Goal: Find specific page/section: Find specific page/section

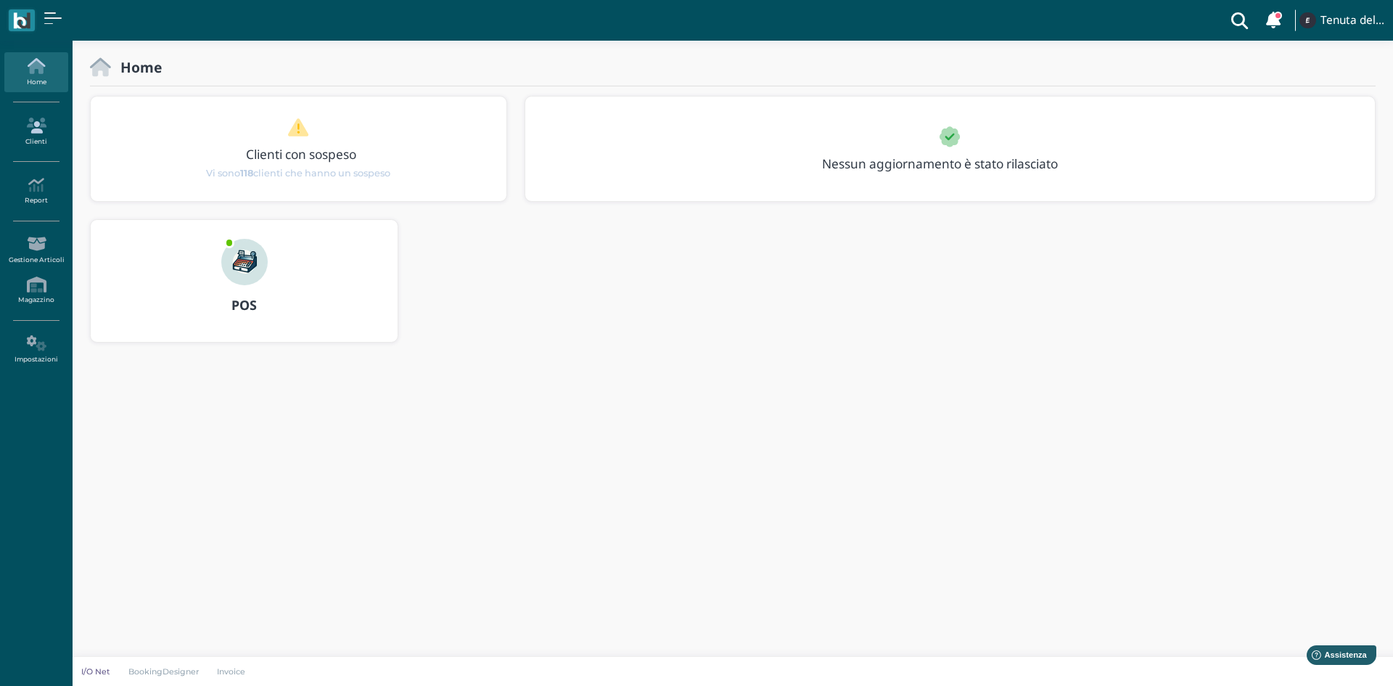
click at [30, 121] on icon at bounding box center [35, 126] width 63 height 16
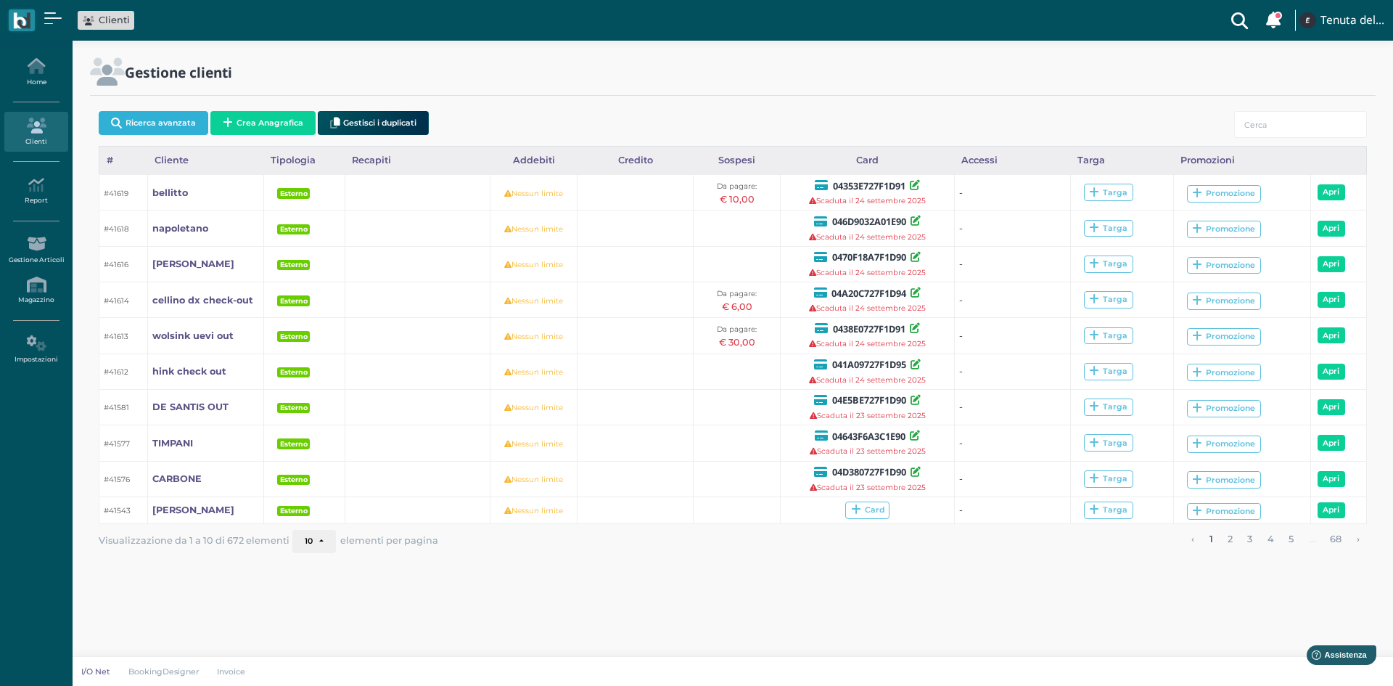
click at [184, 122] on button "Ricerca avanzata" at bounding box center [154, 123] width 110 height 24
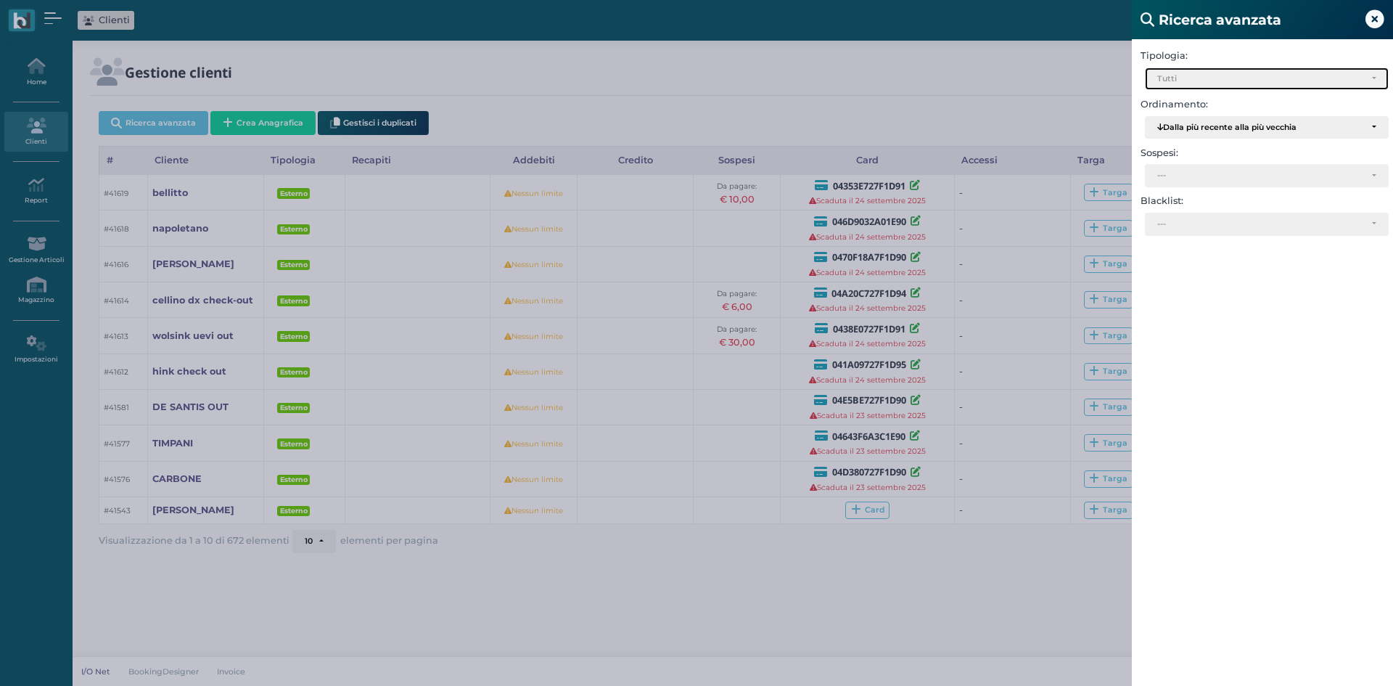
click at [1216, 81] on div "Tutti" at bounding box center [1260, 79] width 207 height 10
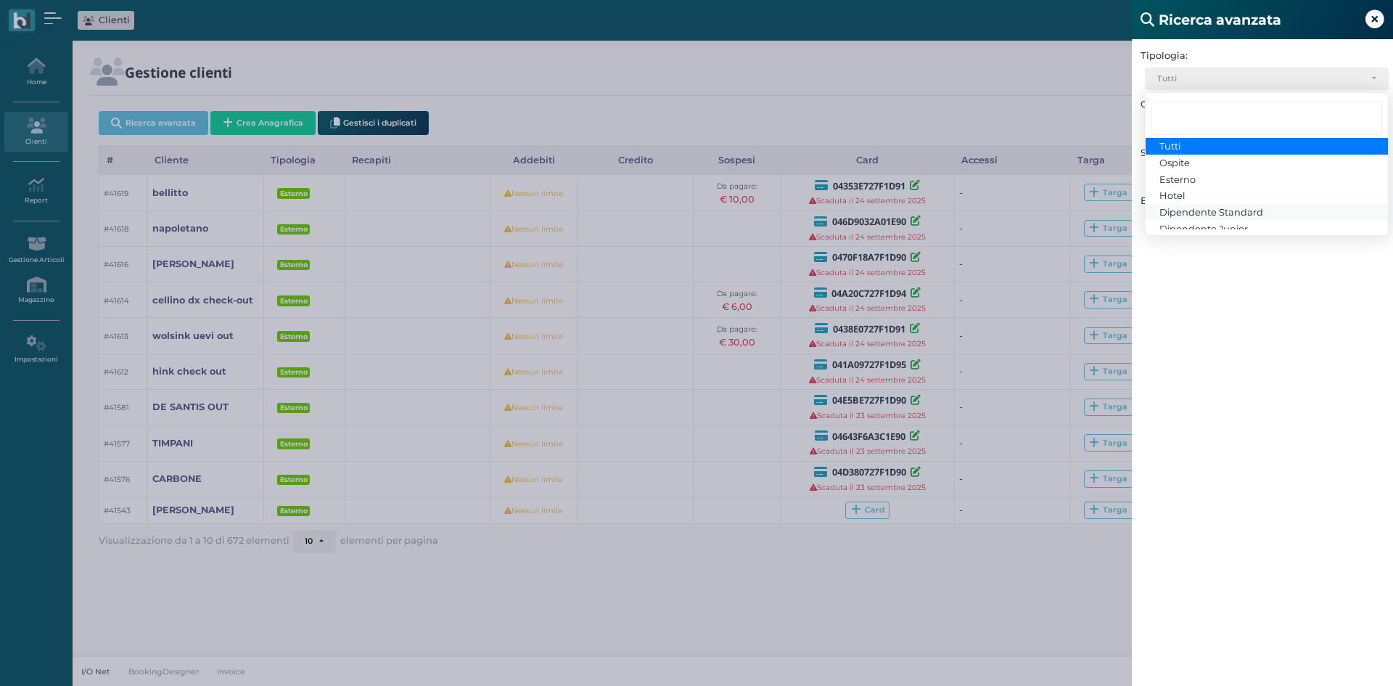
click at [1204, 213] on span "Dipendente Standard" at bounding box center [1211, 212] width 104 height 12
select select "3"
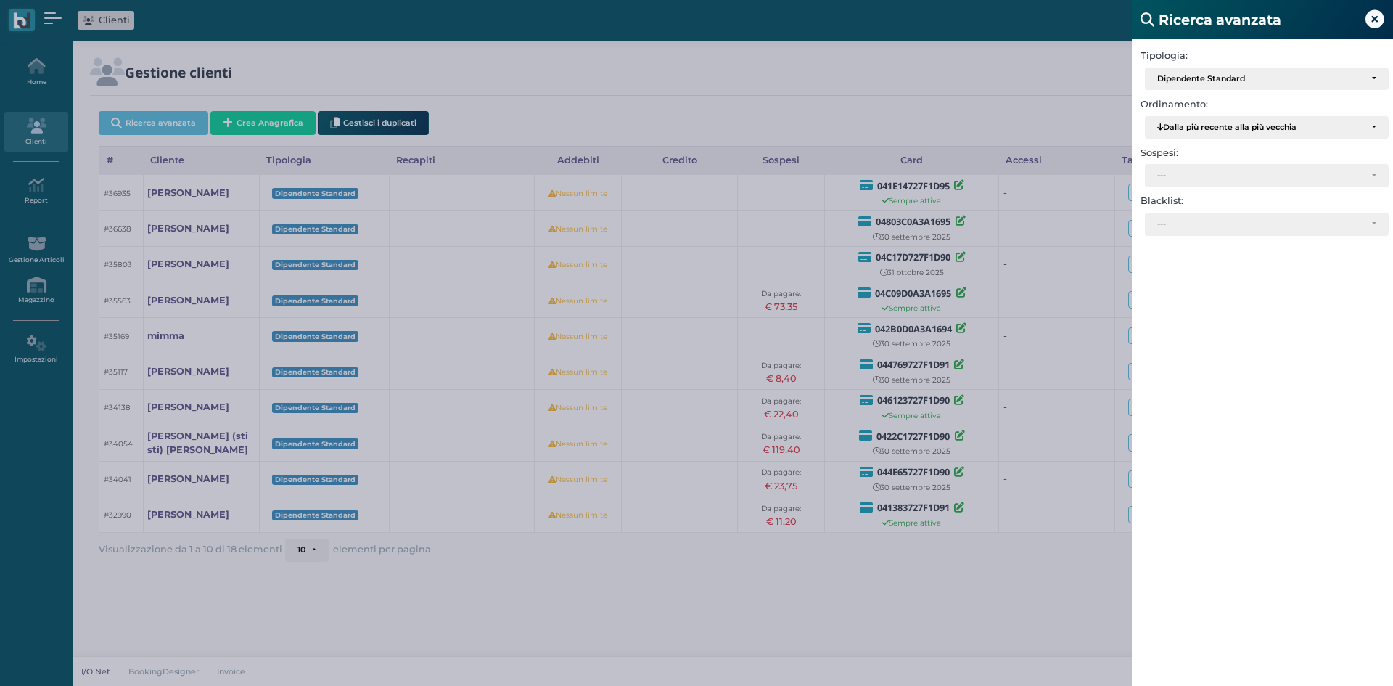
click at [987, 604] on div "Ricerca avanzata Tipologia: Ospite Esterno Hotel Dipendente Standard Dipendente…" at bounding box center [696, 343] width 1393 height 686
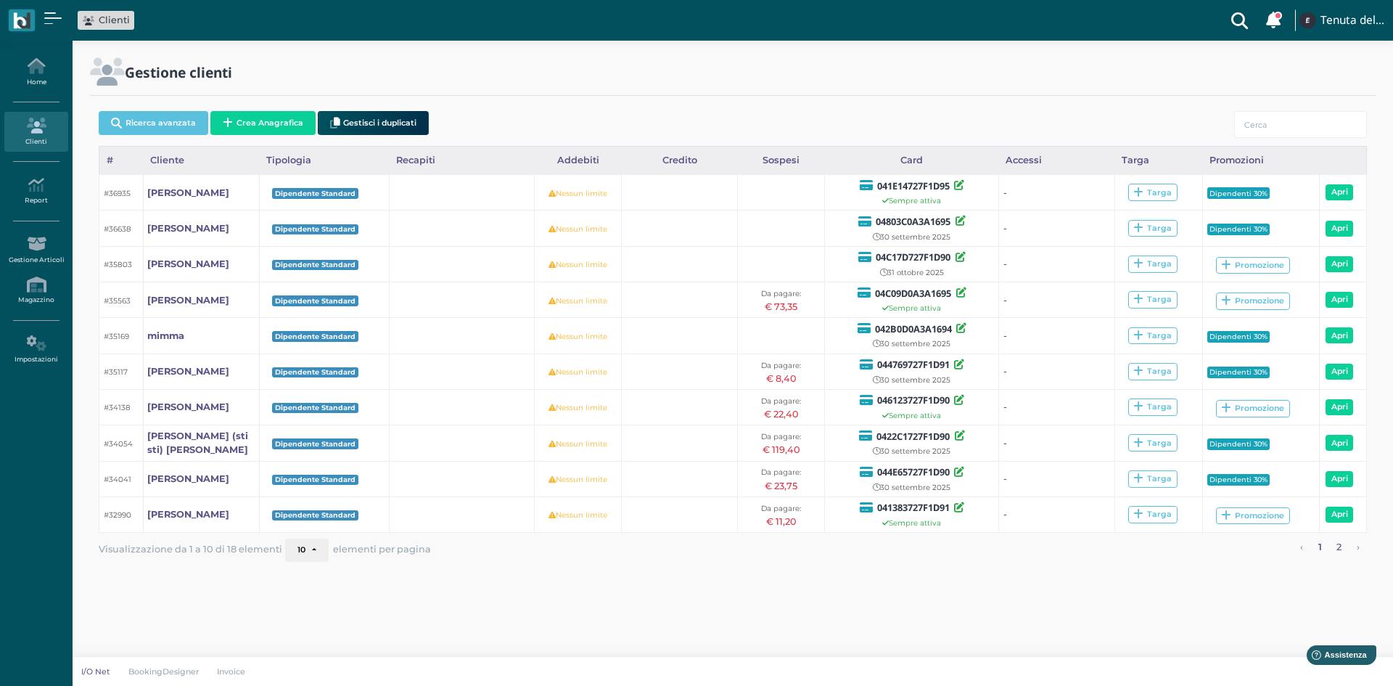
click at [1336, 545] on link "2" at bounding box center [1339, 547] width 15 height 19
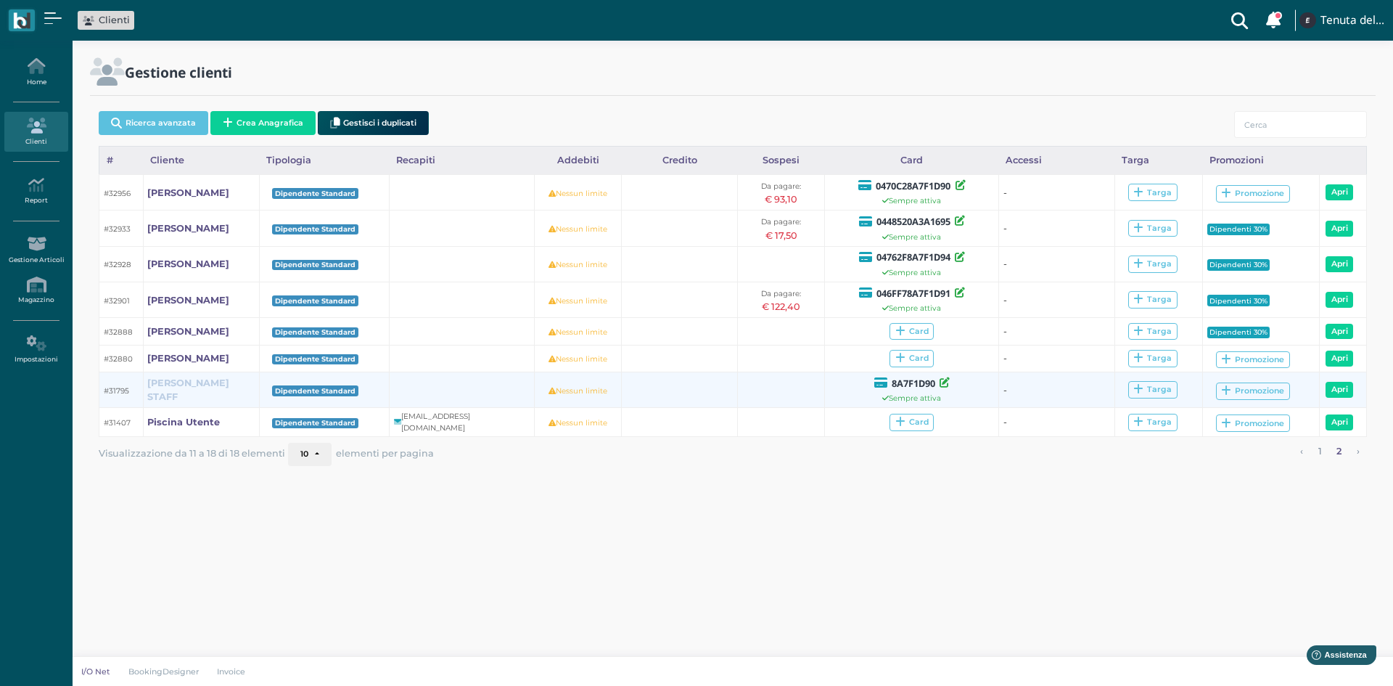
click at [192, 396] on b "noemi STAFF" at bounding box center [188, 389] width 82 height 25
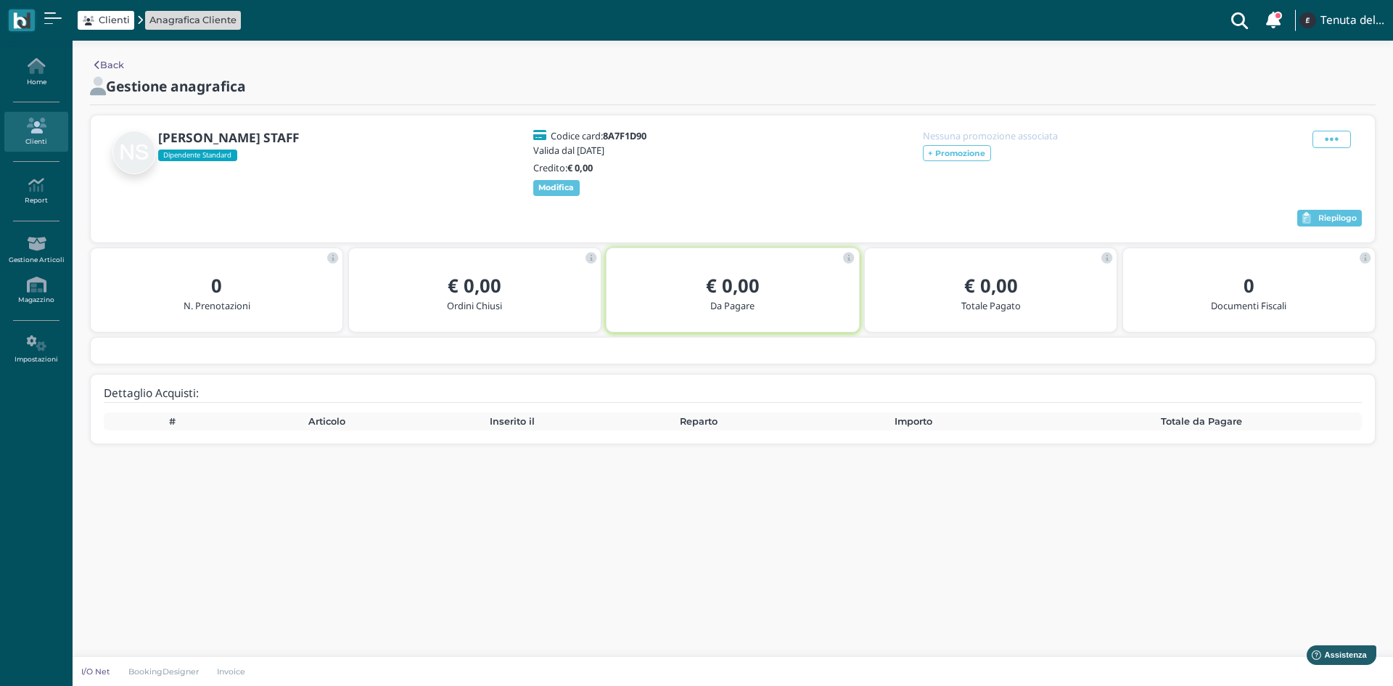
click at [103, 60] on link "Back" at bounding box center [109, 65] width 30 height 14
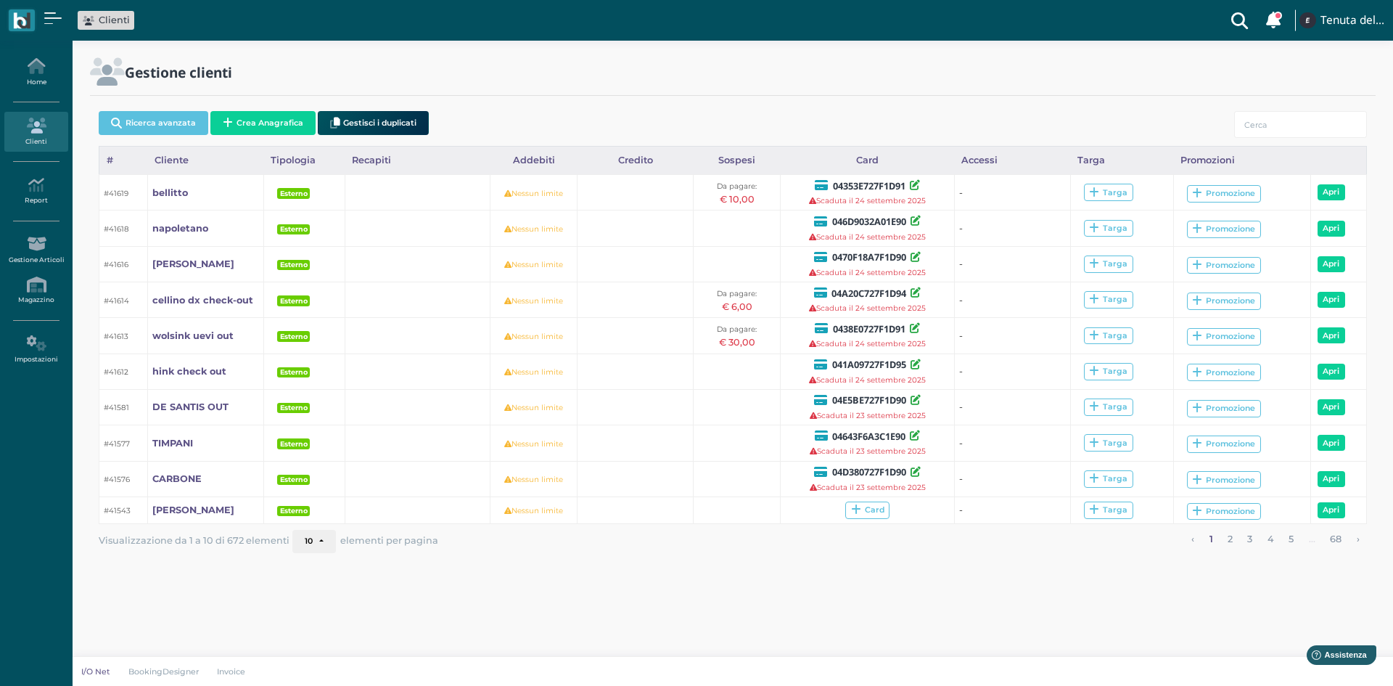
click at [155, 123] on button "Ricerca avanzata" at bounding box center [154, 123] width 110 height 24
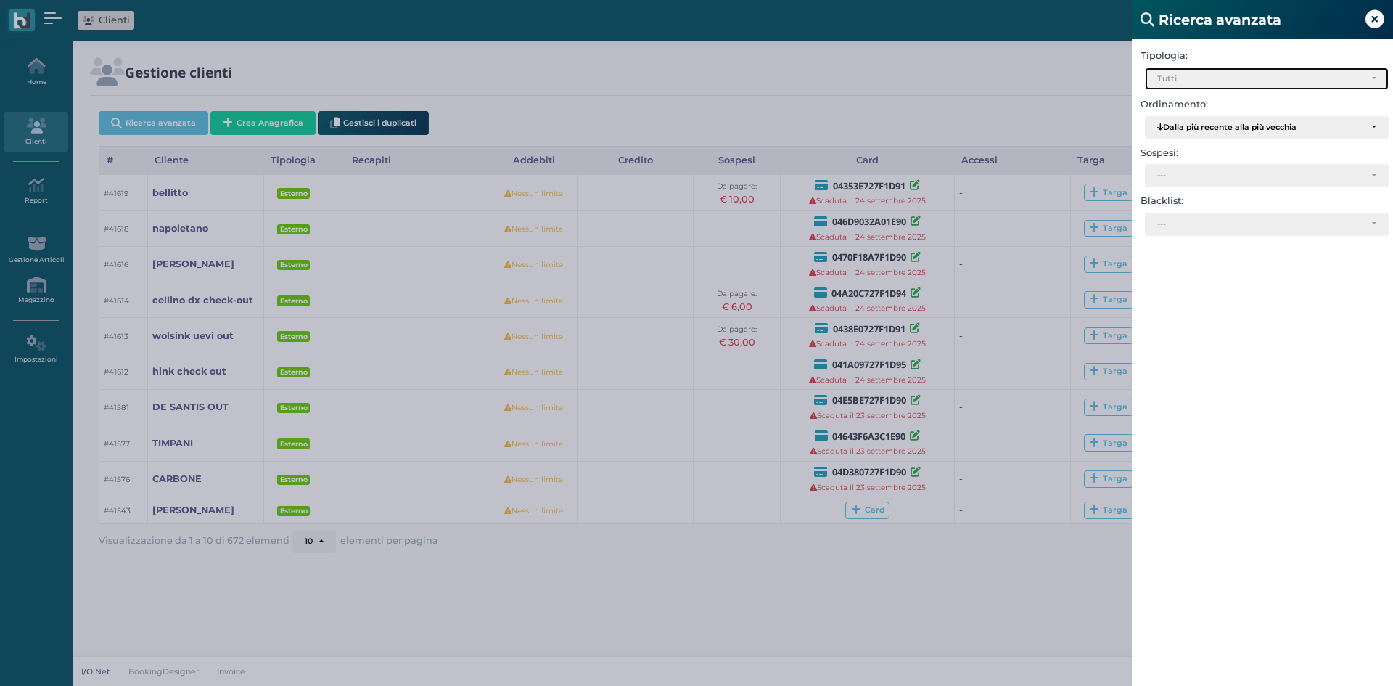
click at [1215, 79] on div "Tutti" at bounding box center [1260, 79] width 207 height 10
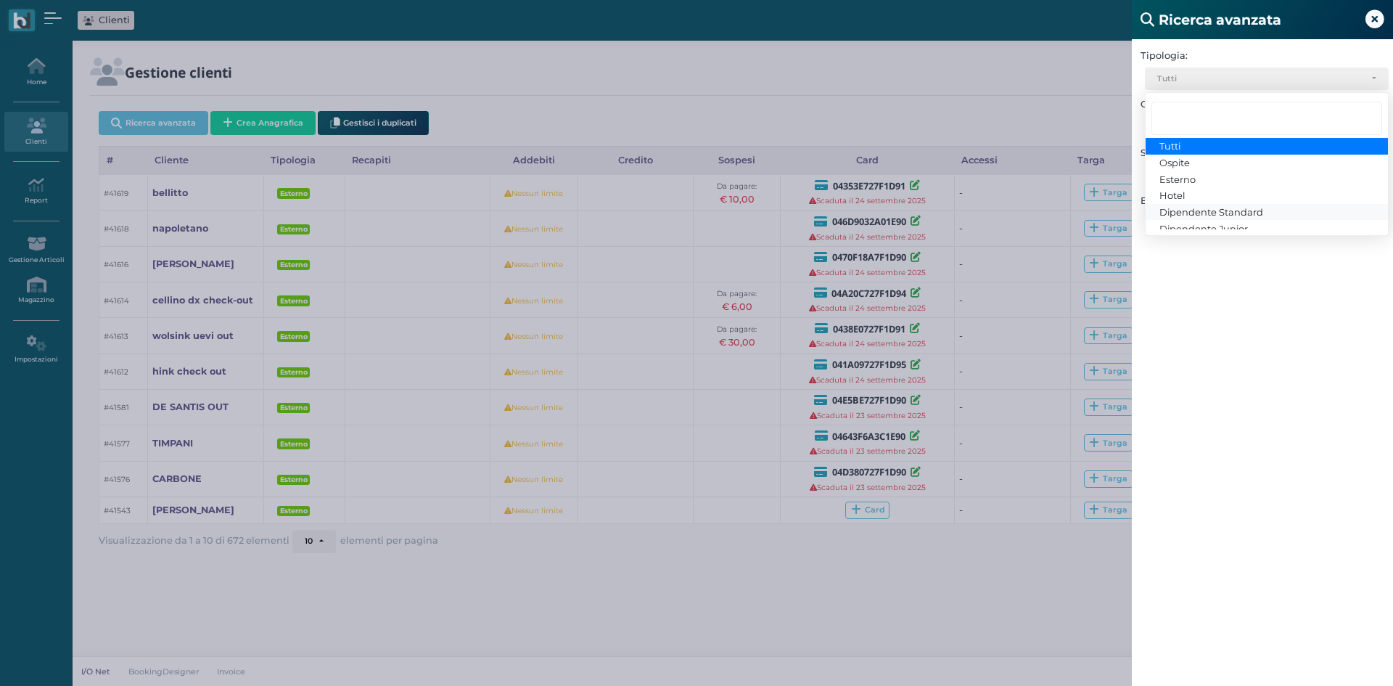
click at [1185, 215] on span "Dipendente Standard" at bounding box center [1211, 212] width 104 height 12
select select "3"
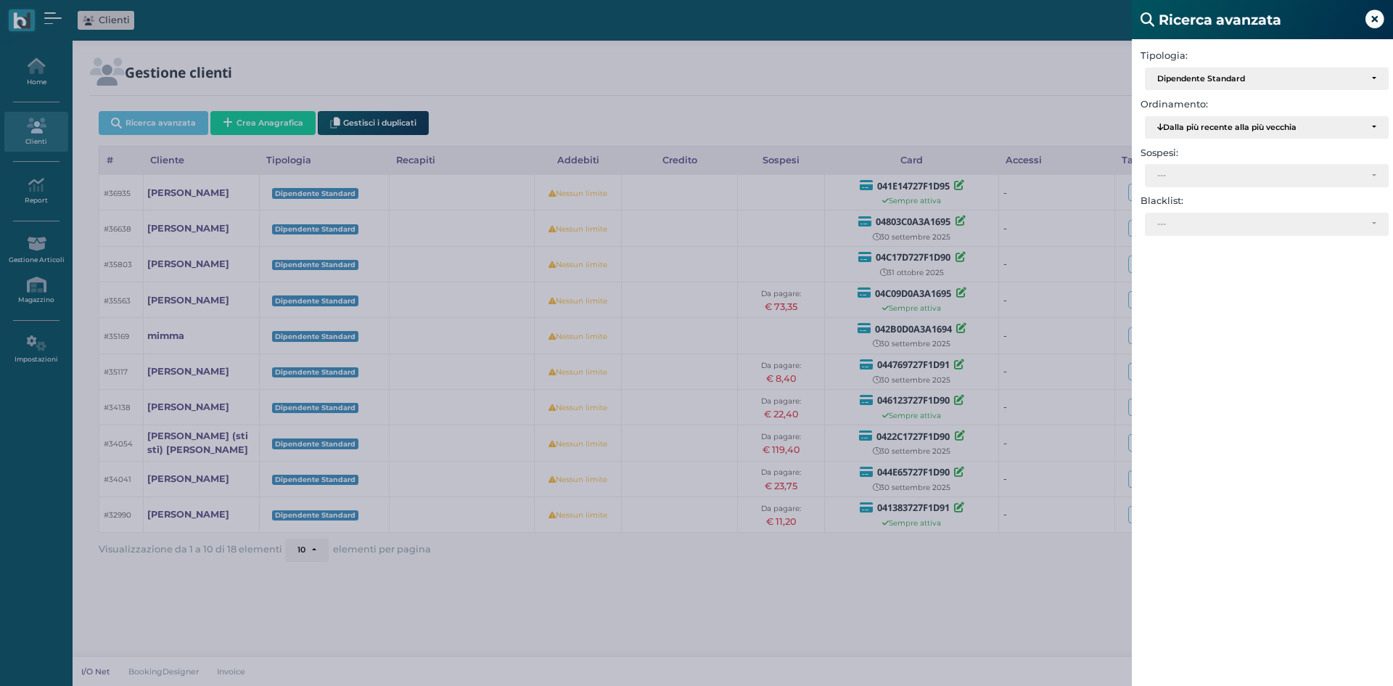
click at [809, 571] on div "Ricerca avanzata Tipologia: Ospite Esterno Hotel Dipendente Standard Dipendente…" at bounding box center [696, 343] width 1393 height 686
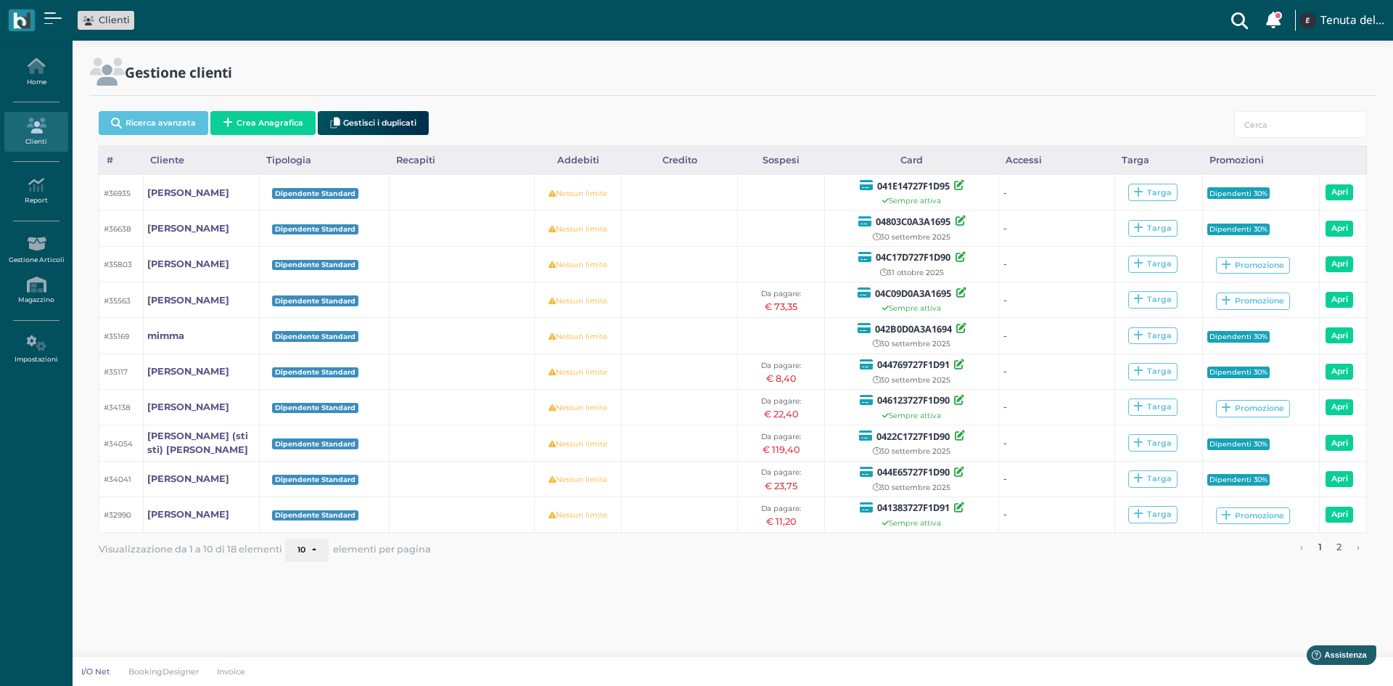
click at [1338, 551] on link "2" at bounding box center [1339, 547] width 15 height 19
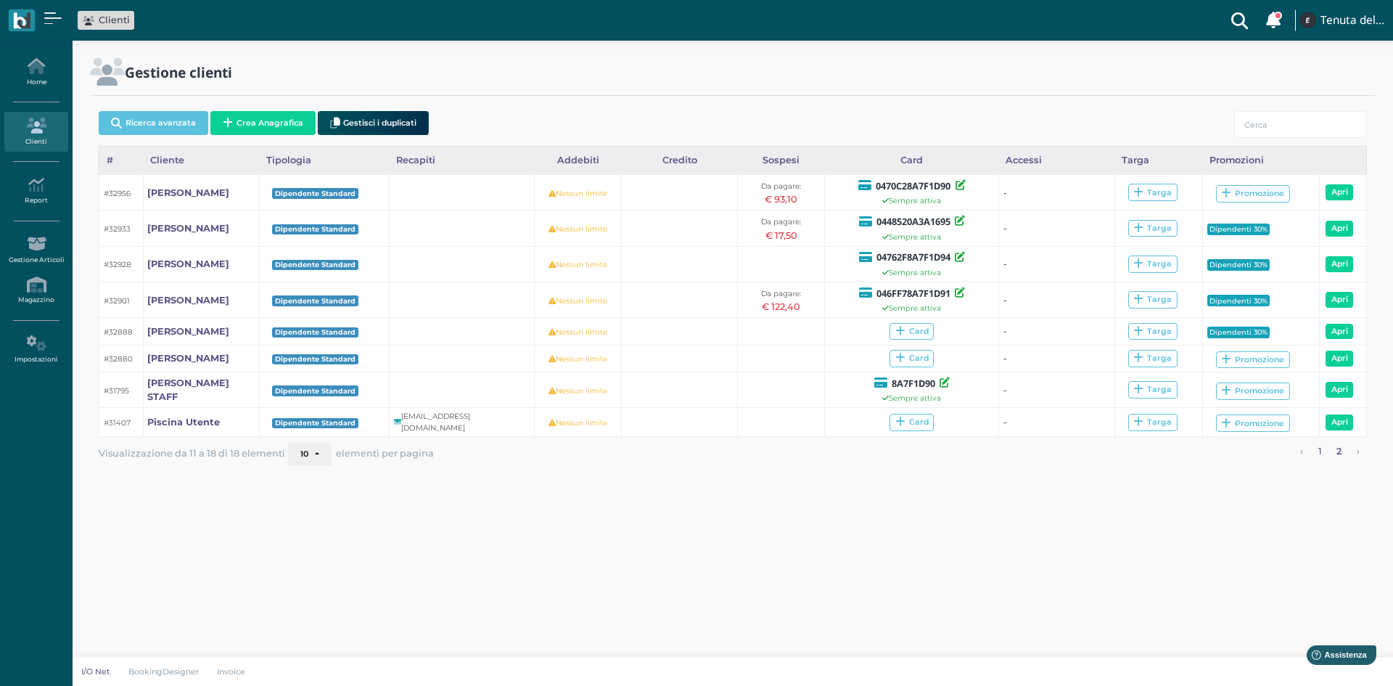
click at [1320, 461] on link "1" at bounding box center [1319, 452] width 13 height 19
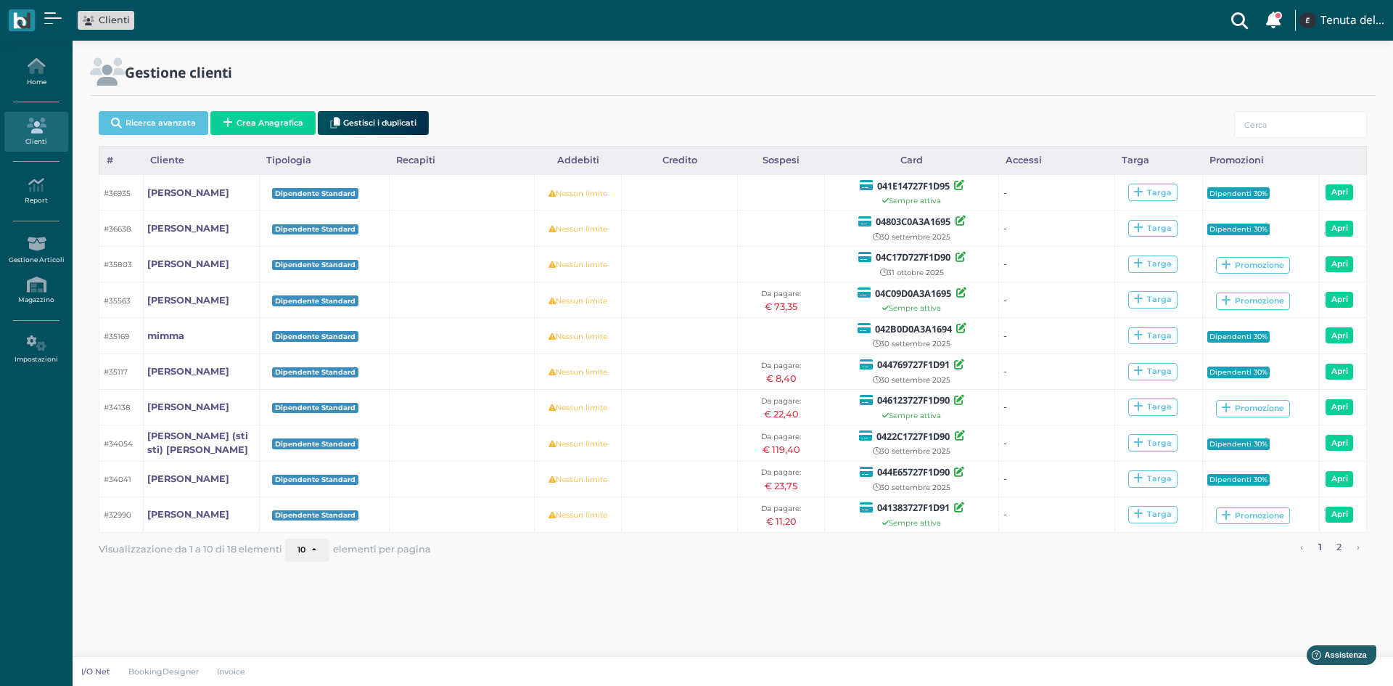
click at [1340, 543] on link "2" at bounding box center [1339, 547] width 15 height 19
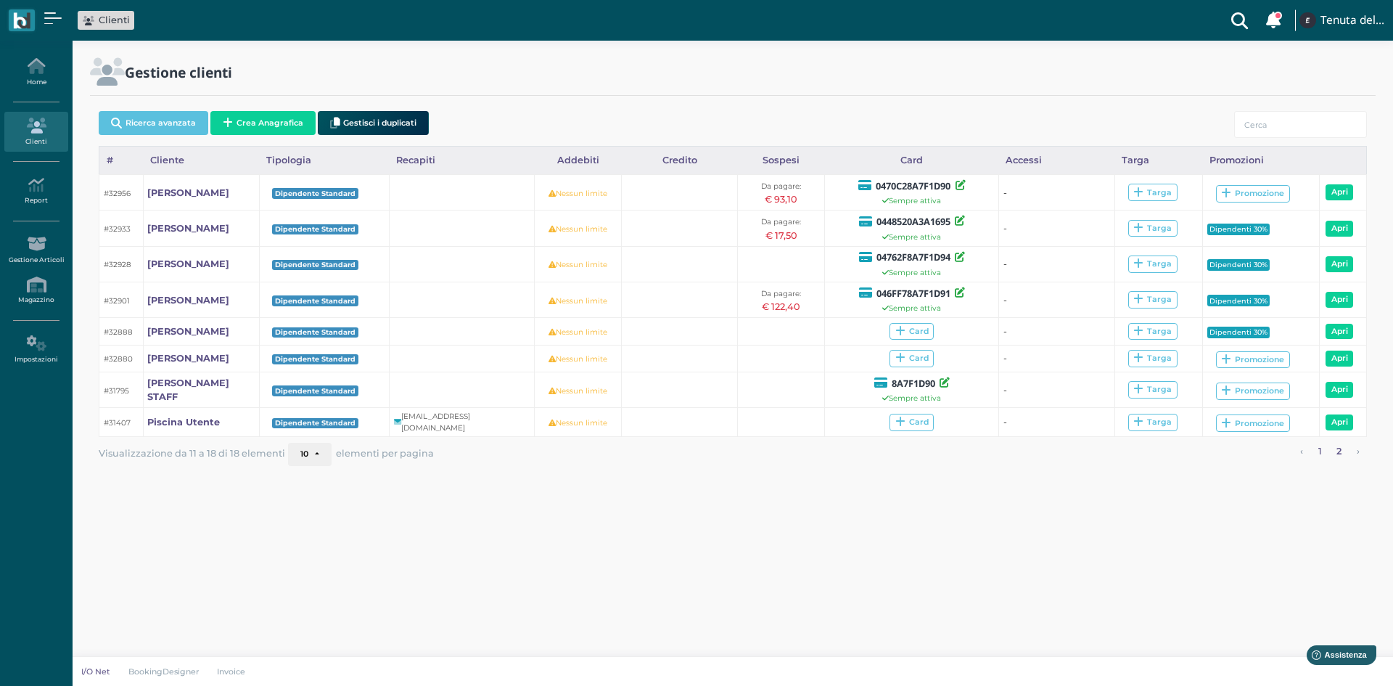
click at [1323, 455] on link "1" at bounding box center [1319, 452] width 13 height 19
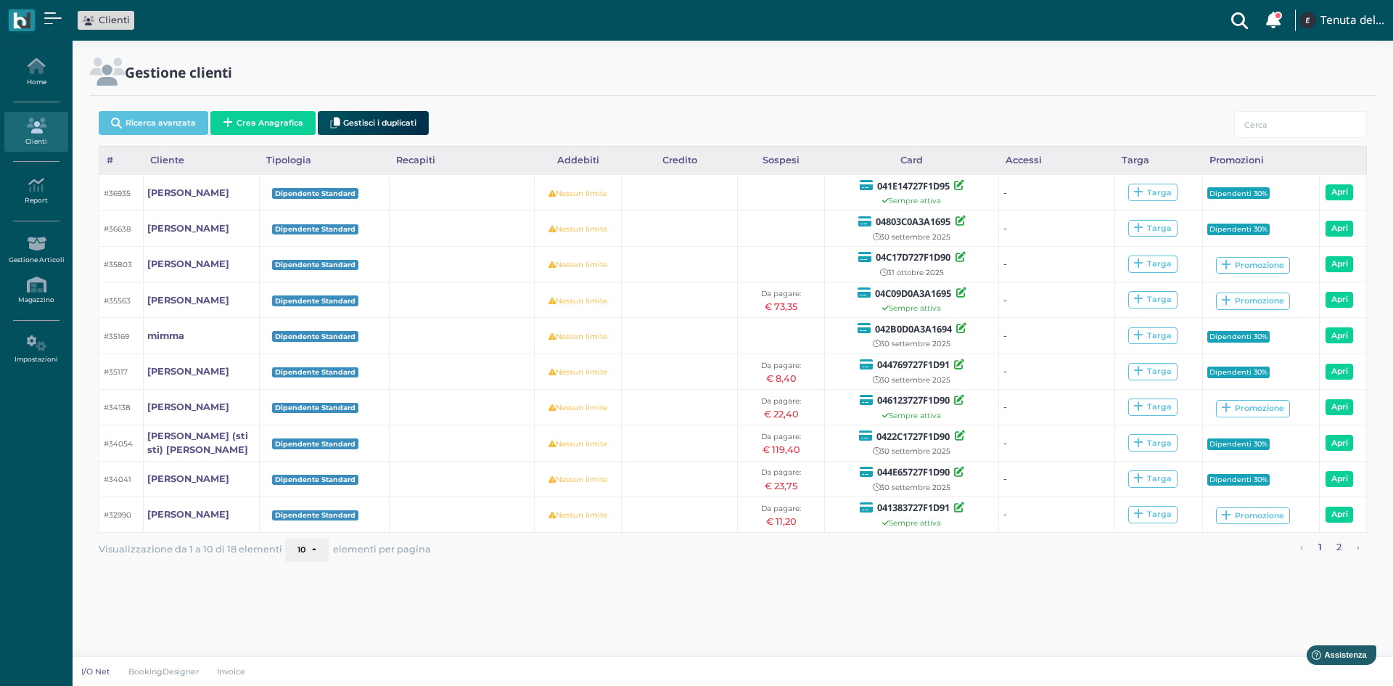
click at [1341, 551] on link "2" at bounding box center [1339, 547] width 15 height 19
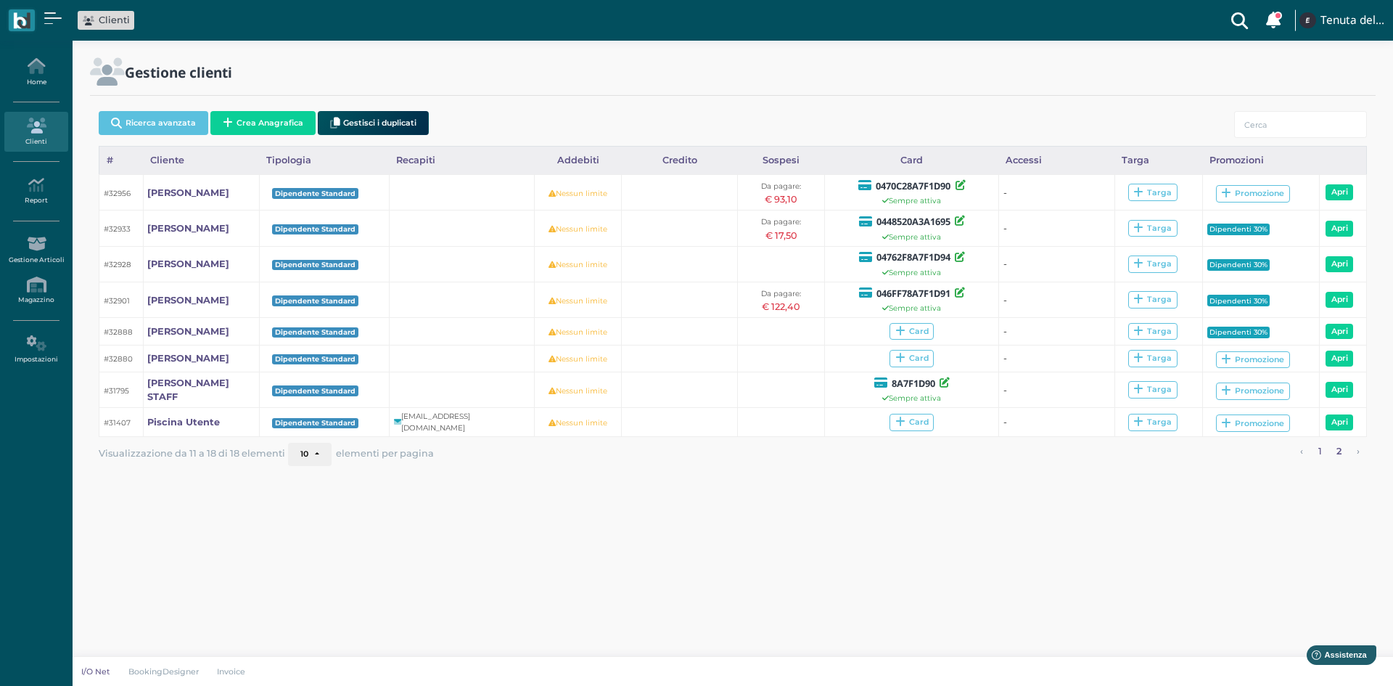
click at [1320, 456] on link "1" at bounding box center [1319, 452] width 13 height 19
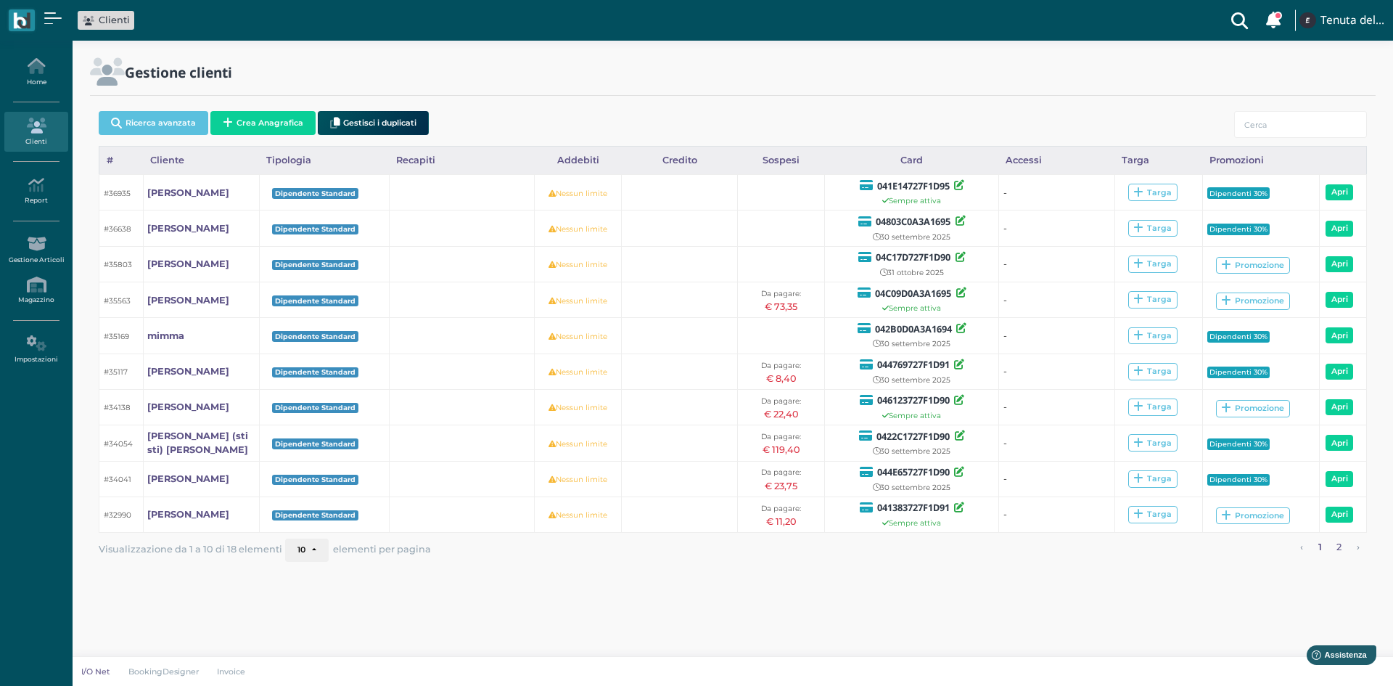
click at [1337, 549] on link "2" at bounding box center [1339, 547] width 15 height 19
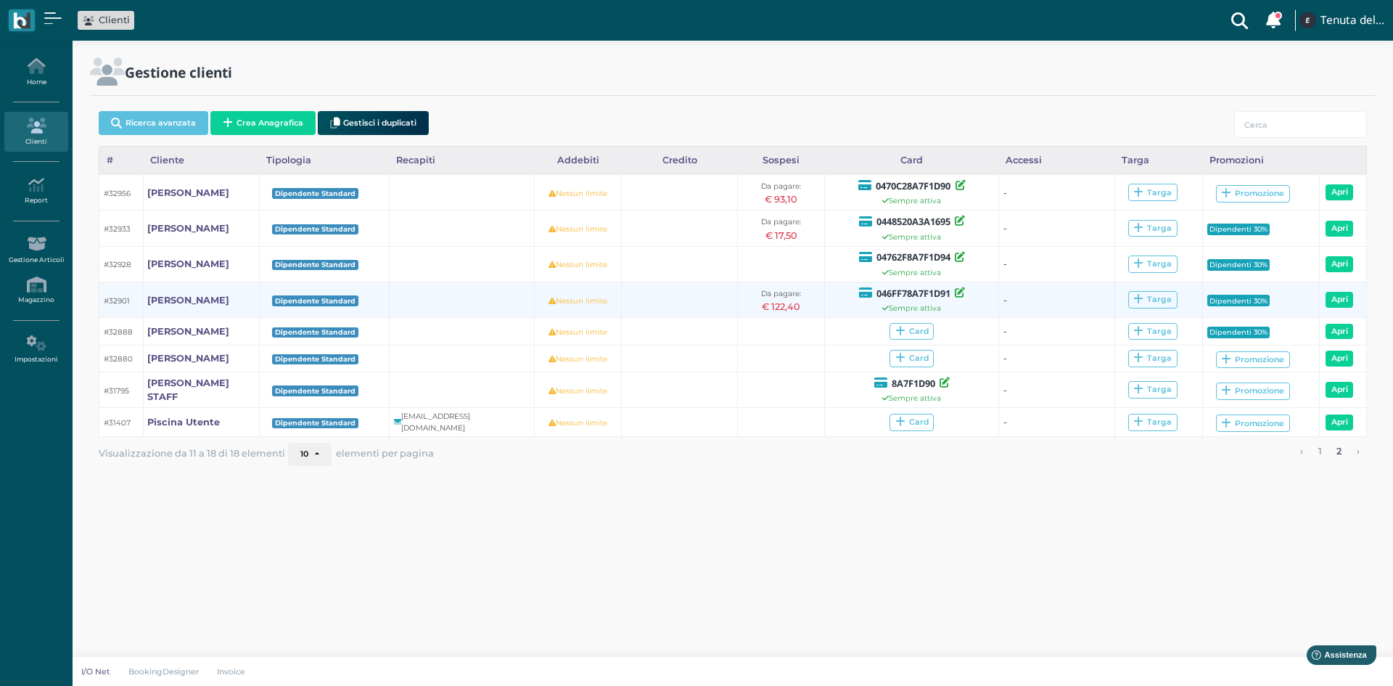
click at [789, 307] on div "€ 122,40" at bounding box center [781, 307] width 78 height 14
click at [180, 303] on b "[PERSON_NAME]" at bounding box center [188, 300] width 82 height 11
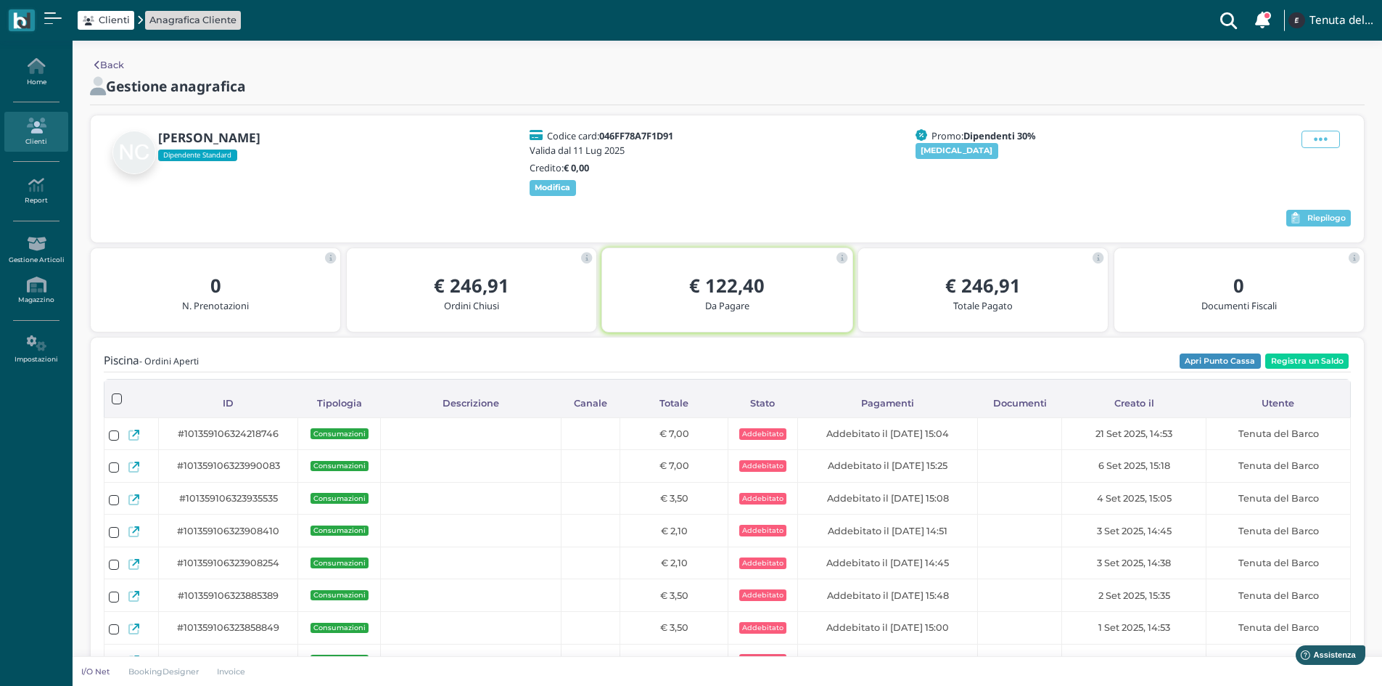
click at [112, 67] on link "Back" at bounding box center [109, 65] width 30 height 14
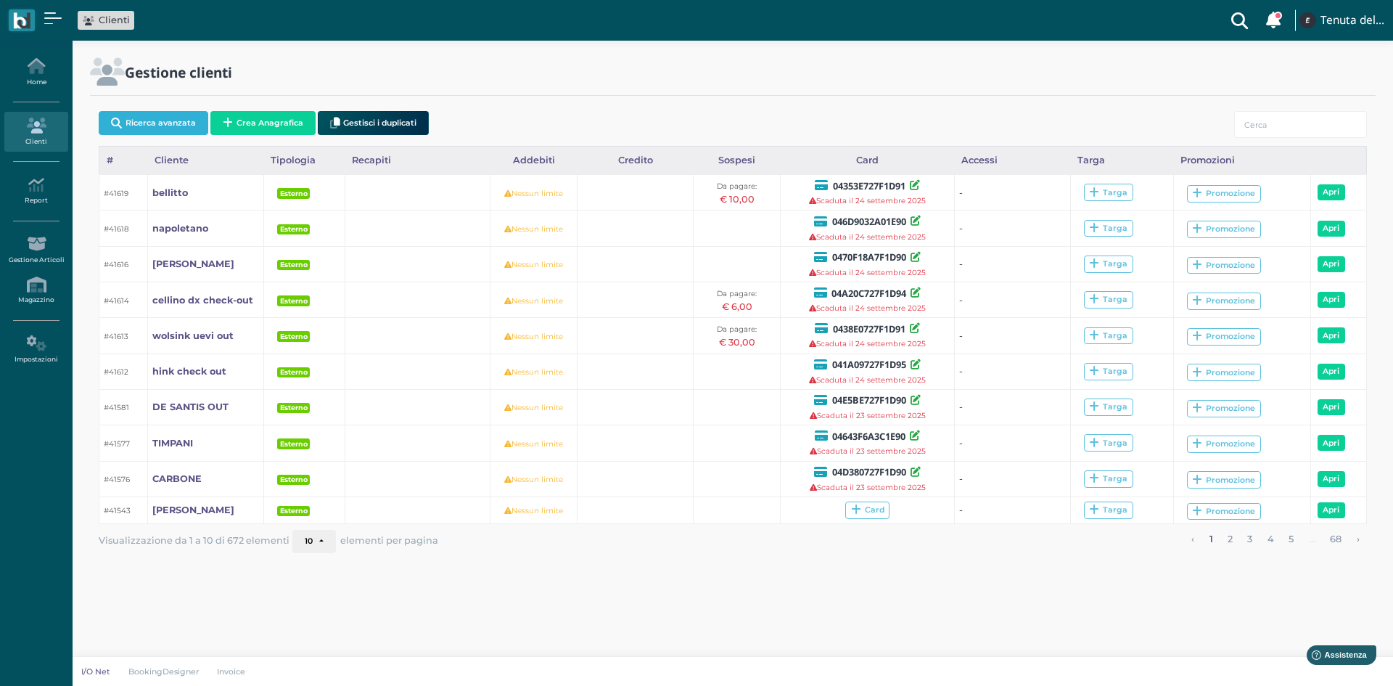
click at [193, 126] on button "Ricerca avanzata" at bounding box center [154, 123] width 110 height 24
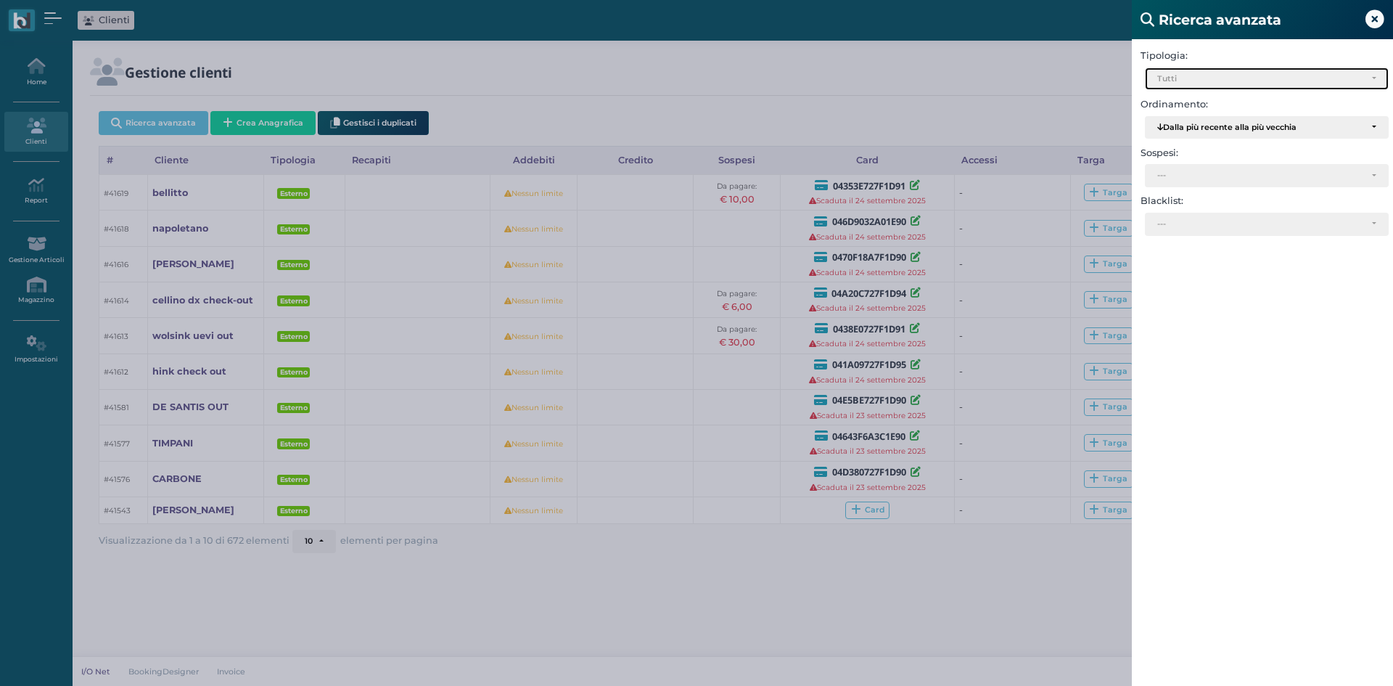
click at [1214, 76] on div "Tutti" at bounding box center [1260, 79] width 207 height 10
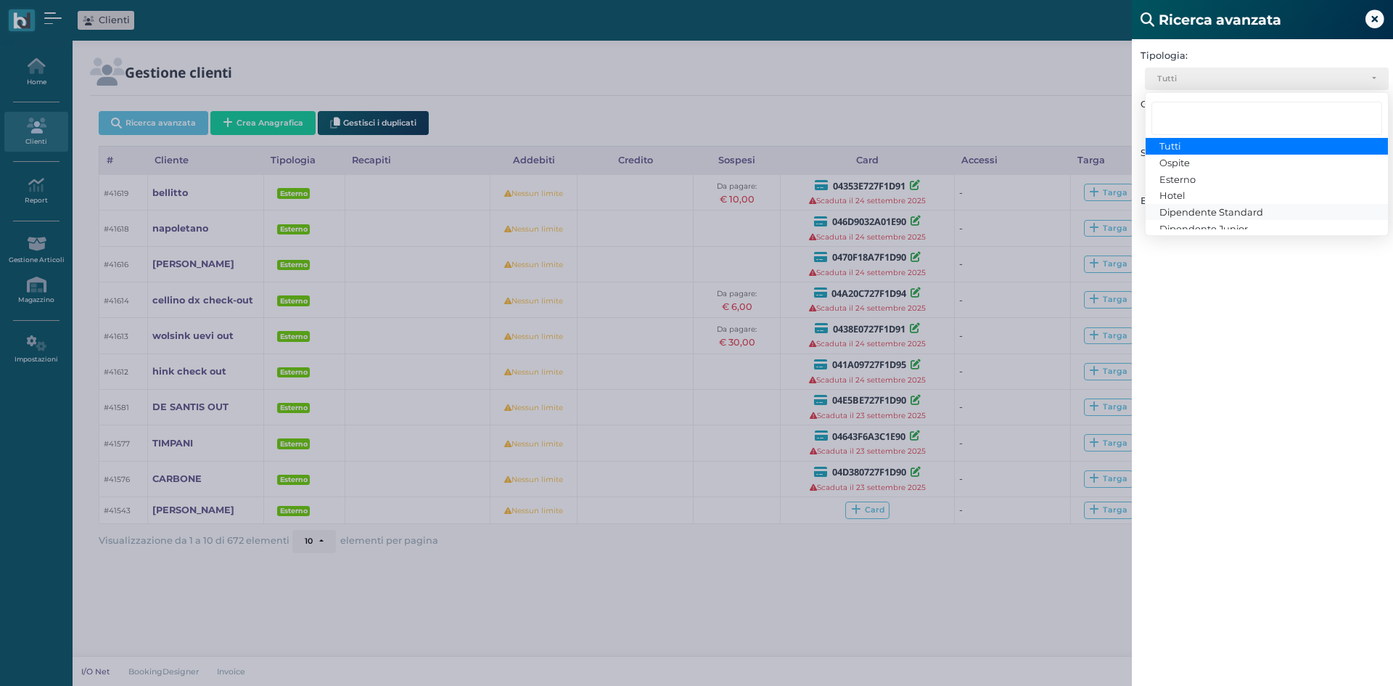
click at [1193, 213] on span "Dipendente Standard" at bounding box center [1211, 212] width 104 height 12
select select "3"
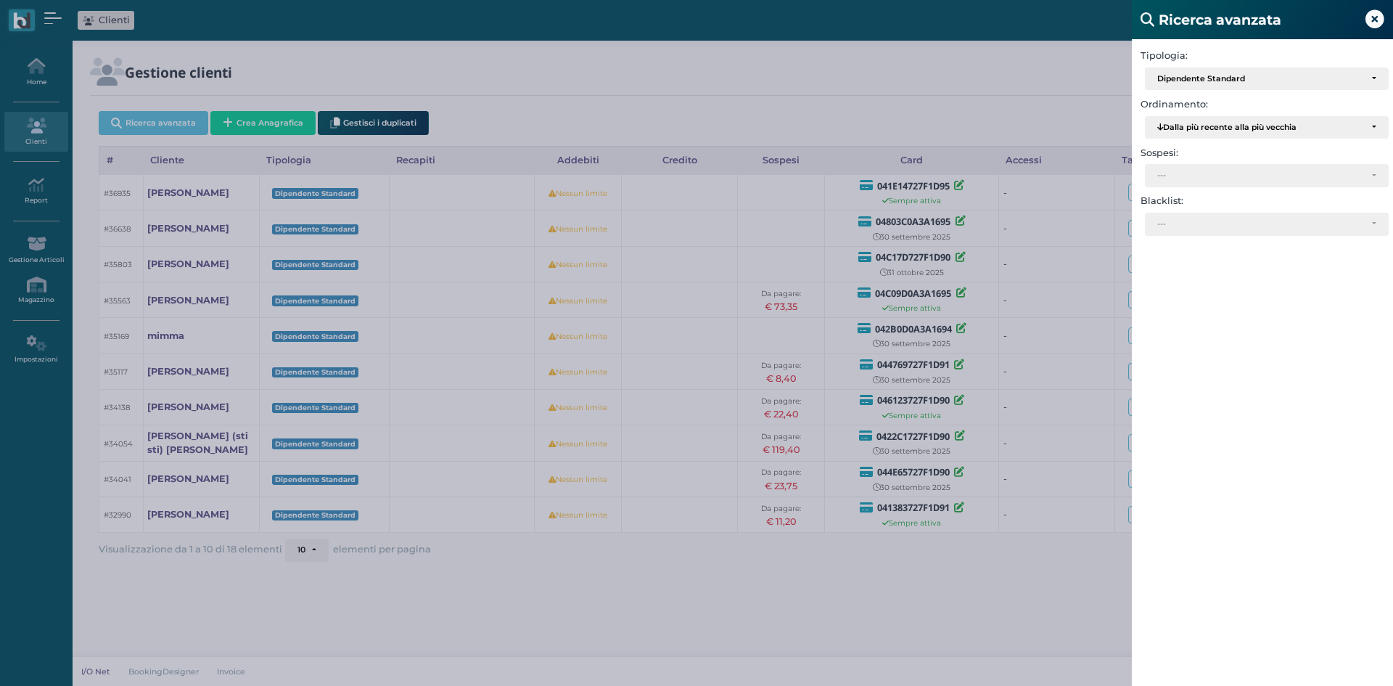
click at [902, 570] on div "Ricerca avanzata Tipologia: Ospite Esterno Hotel Dipendente Standard Dipendente…" at bounding box center [696, 343] width 1393 height 686
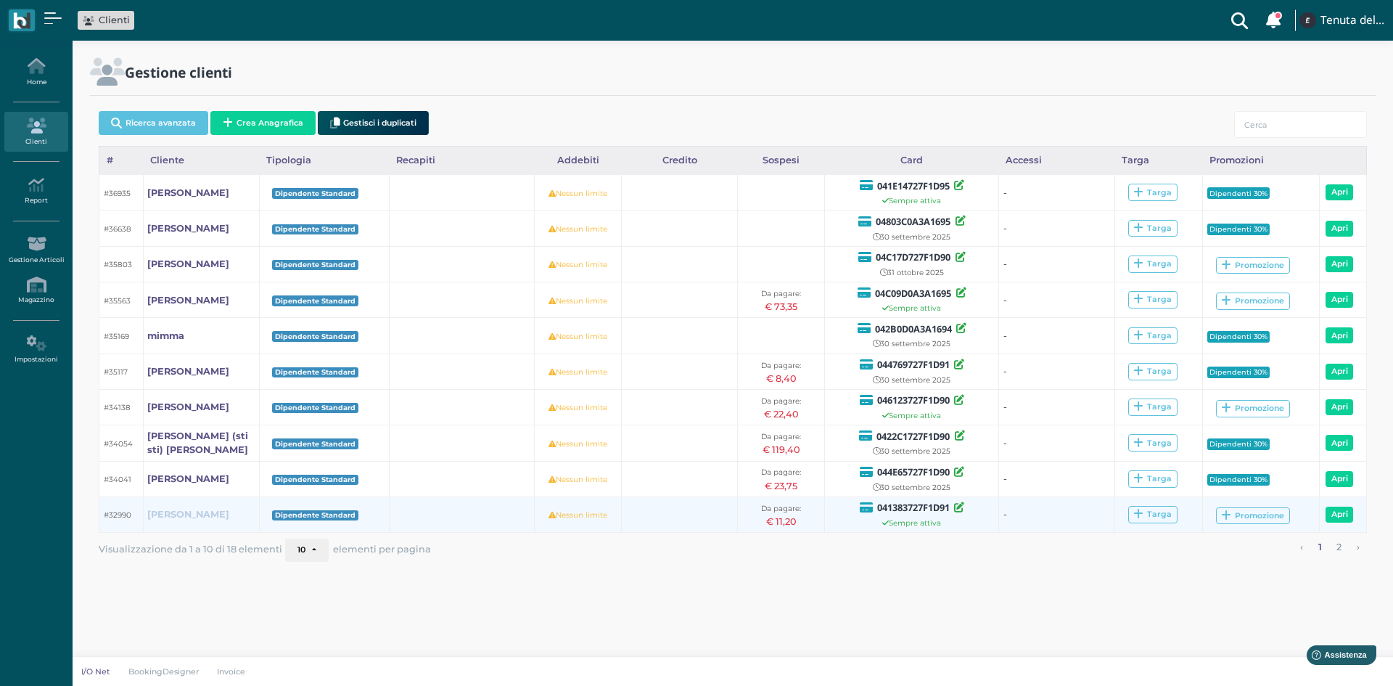
click at [208, 512] on b "[PERSON_NAME]" at bounding box center [188, 514] width 82 height 11
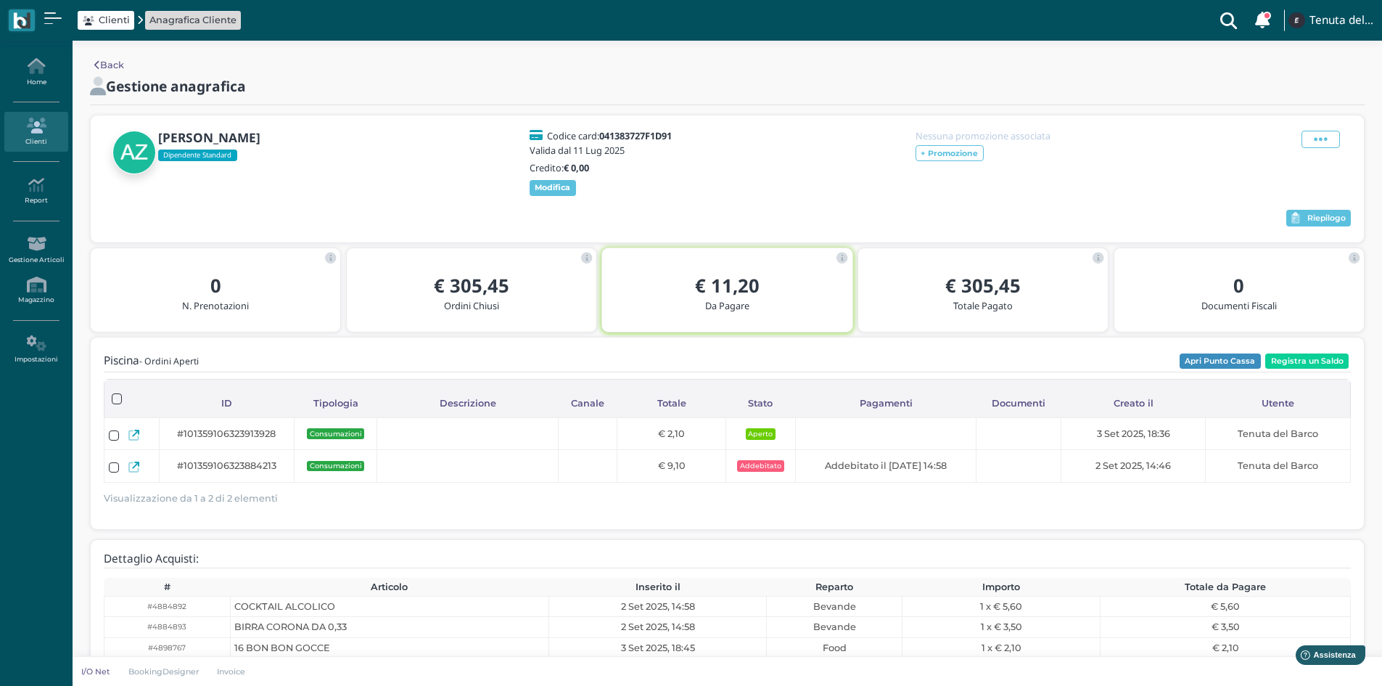
click at [96, 62] on icon at bounding box center [97, 65] width 6 height 9
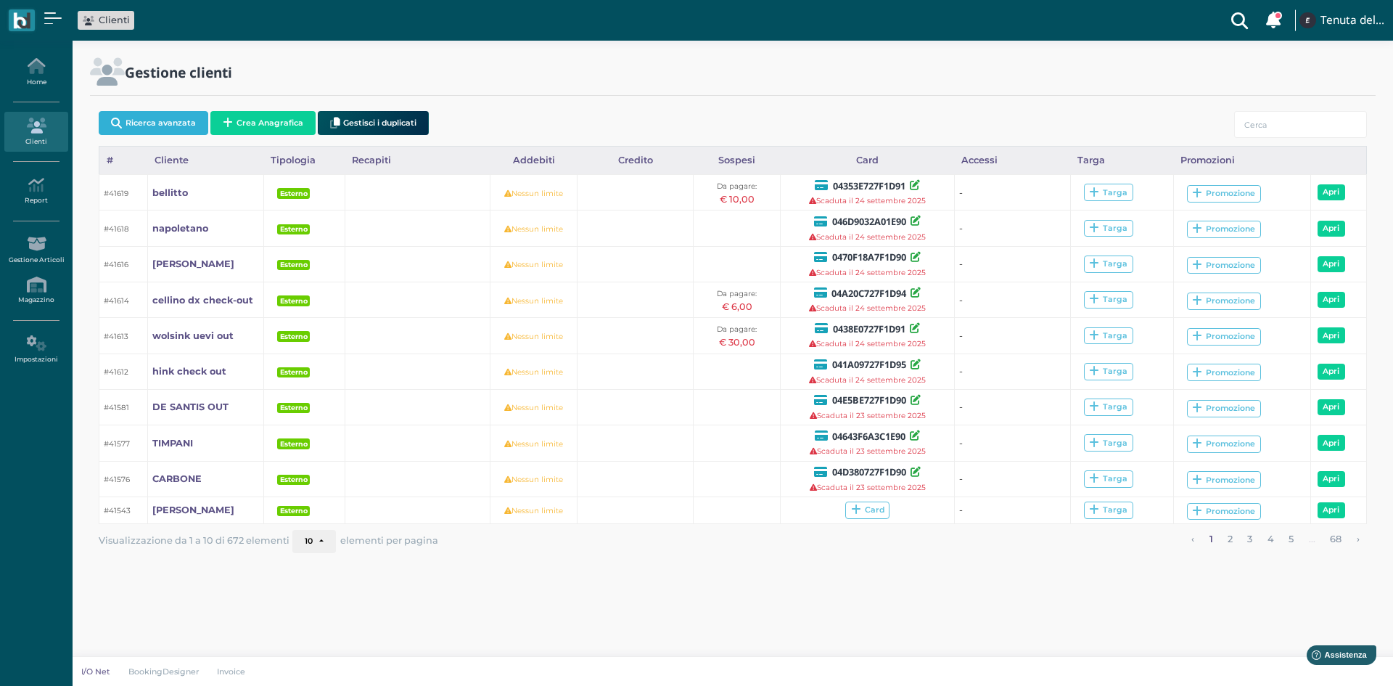
click at [152, 124] on button "Ricerca avanzata" at bounding box center [154, 123] width 110 height 24
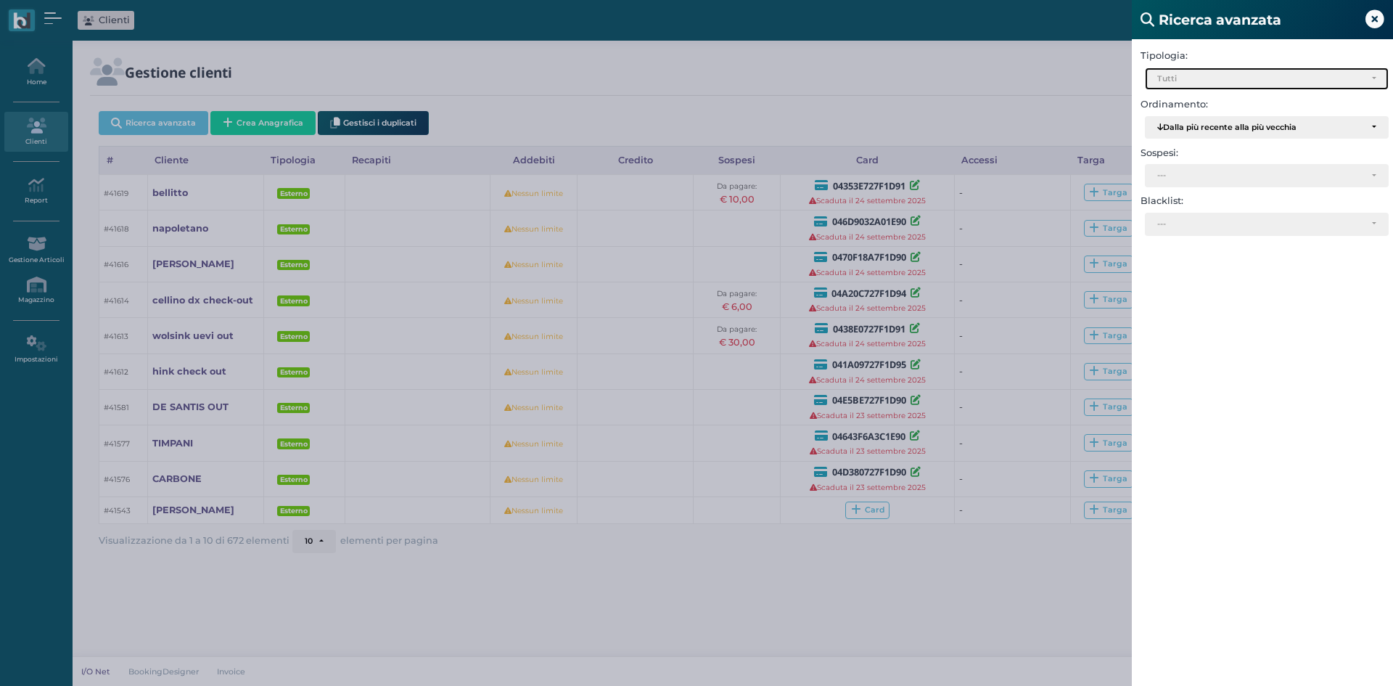
click at [1249, 74] on div "Tutti" at bounding box center [1260, 79] width 207 height 10
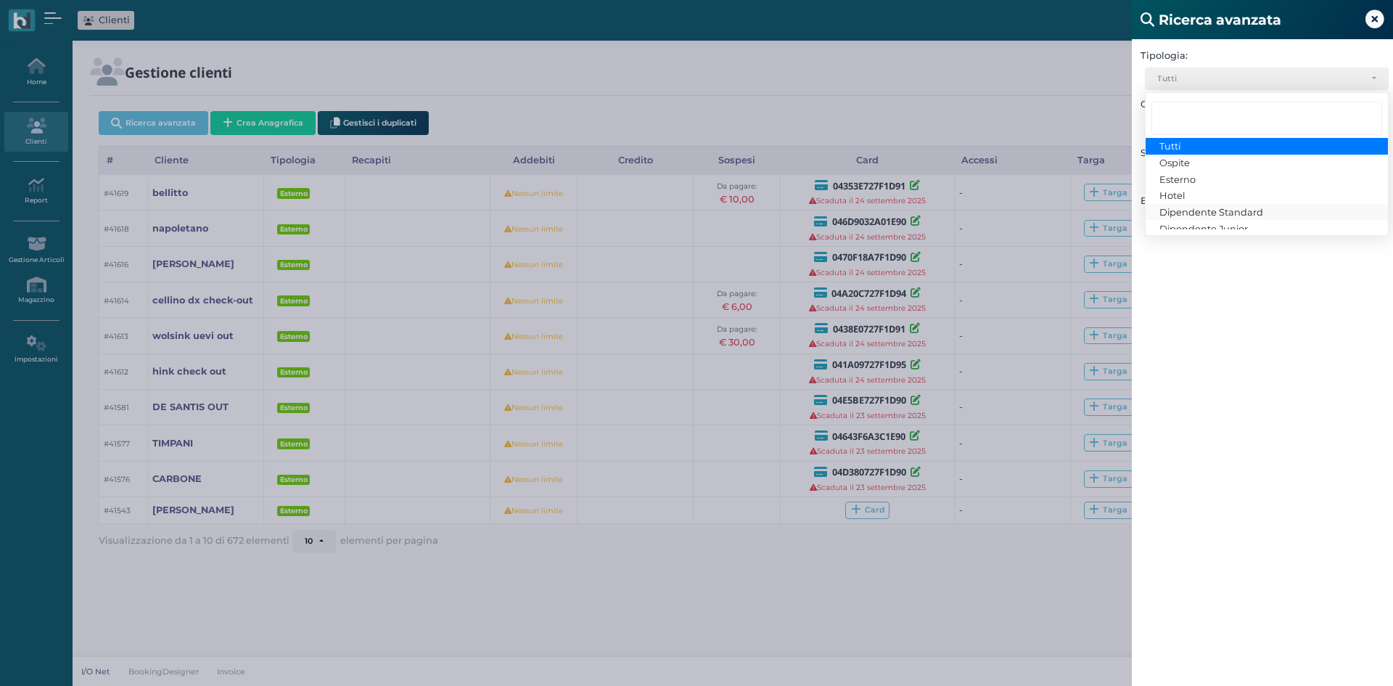
click at [1193, 212] on span "Dipendente Standard" at bounding box center [1211, 212] width 104 height 12
select select "3"
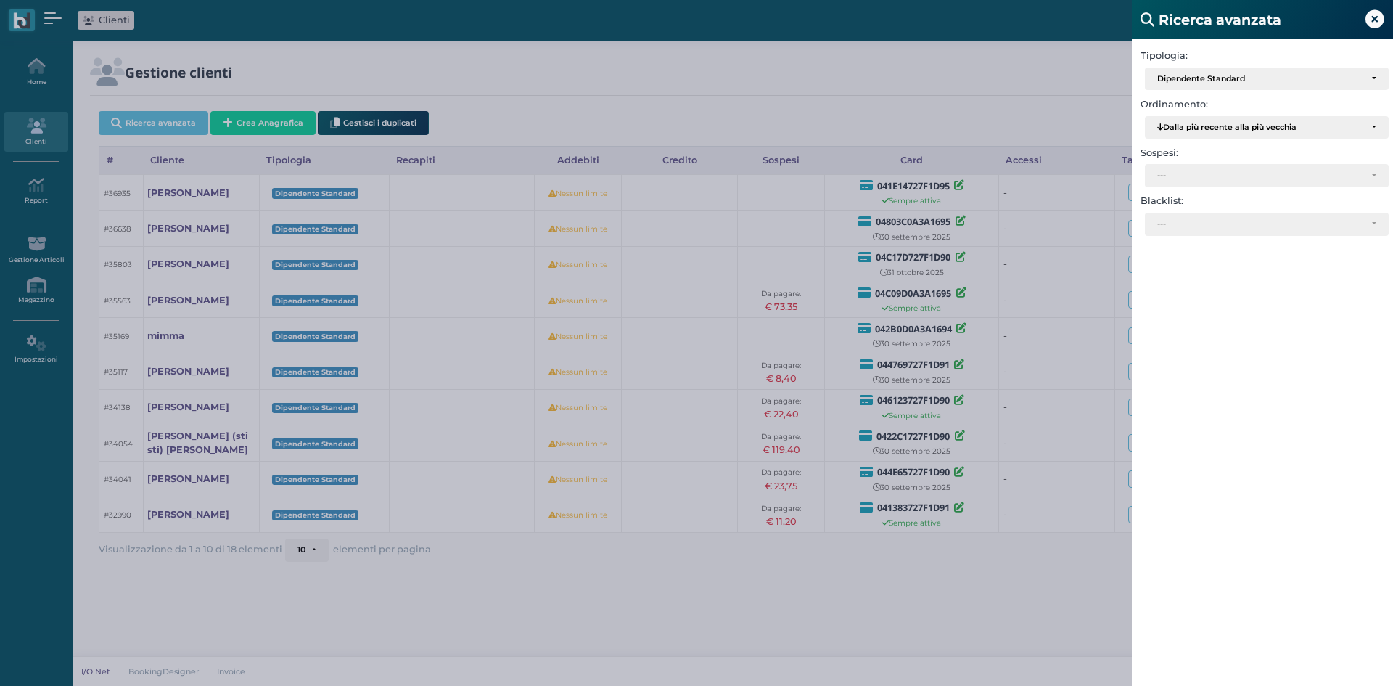
click at [956, 620] on div "Ricerca avanzata Tipologia: Ospite Esterno Hotel Dipendente Standard Dipendente…" at bounding box center [696, 343] width 1393 height 686
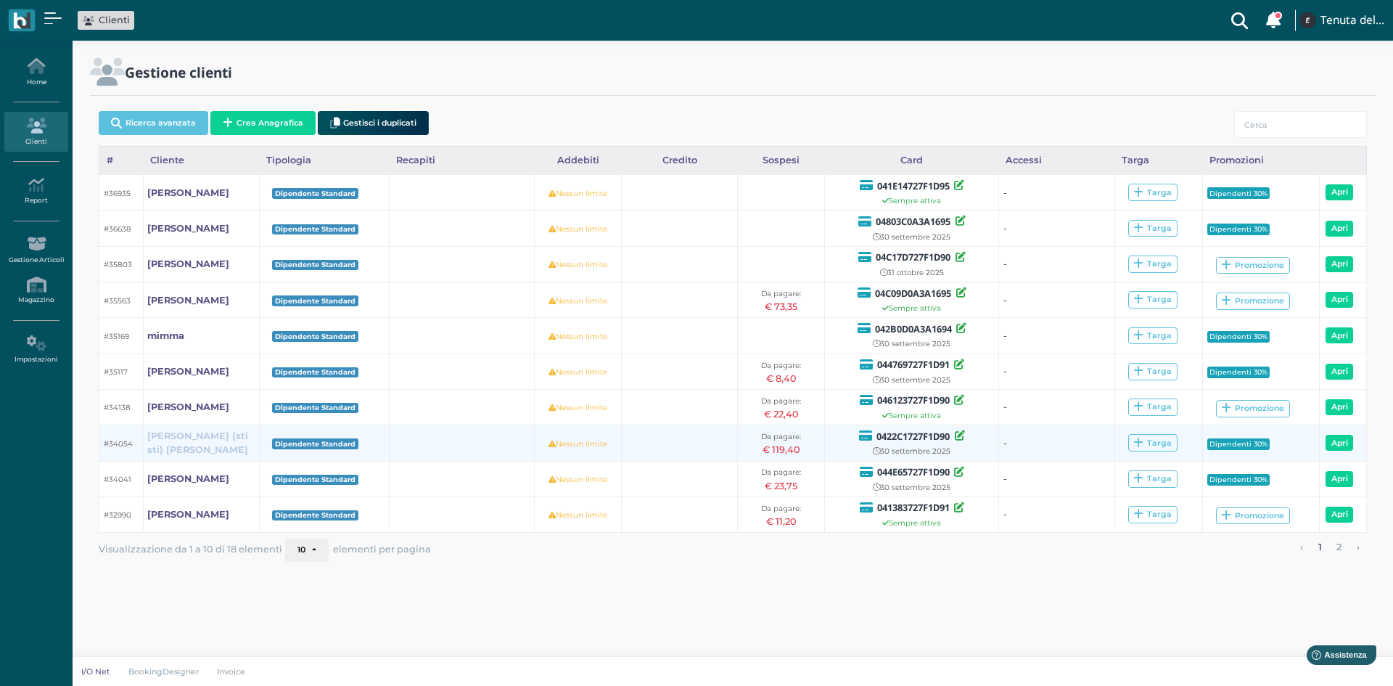
click at [202, 448] on link "[PERSON_NAME] (sti sti) [PERSON_NAME]" at bounding box center [200, 443] width 107 height 28
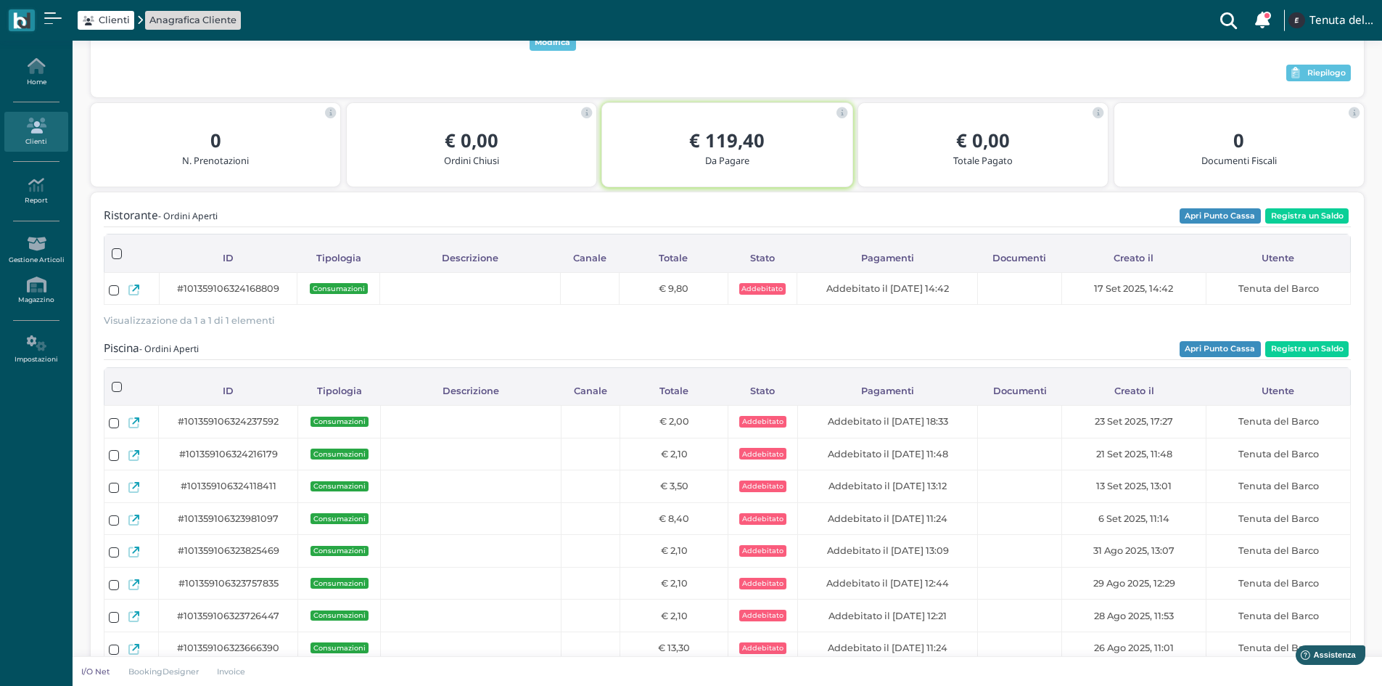
scroll to position [744, 0]
